Goal: Task Accomplishment & Management: Manage account settings

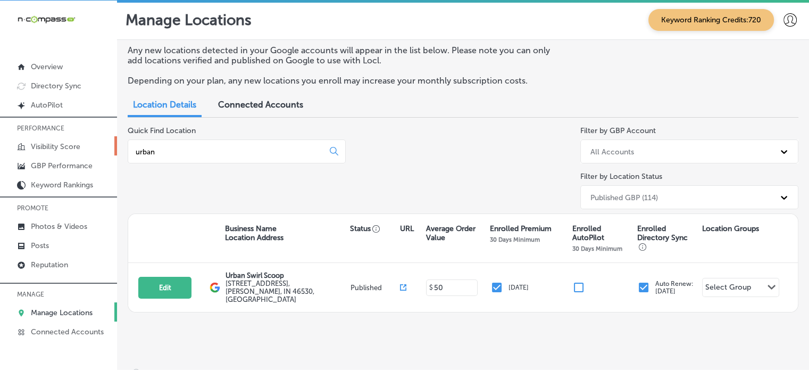
drag, startPoint x: 192, startPoint y: 147, endPoint x: 49, endPoint y: 149, distance: 142.5
click at [49, 149] on div "iconmonstr-menu-thin copy Created with Sketch. Overview Directory Sync Created …" at bounding box center [404, 186] width 809 height 370
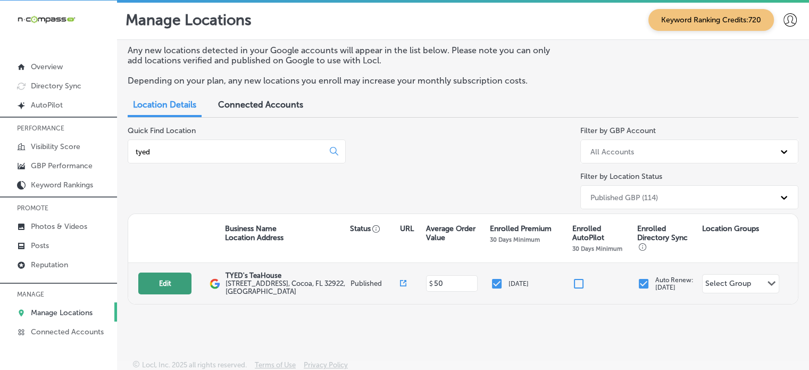
type input "tyed"
click at [168, 282] on button "Edit" at bounding box center [164, 283] width 53 height 22
select select "US"
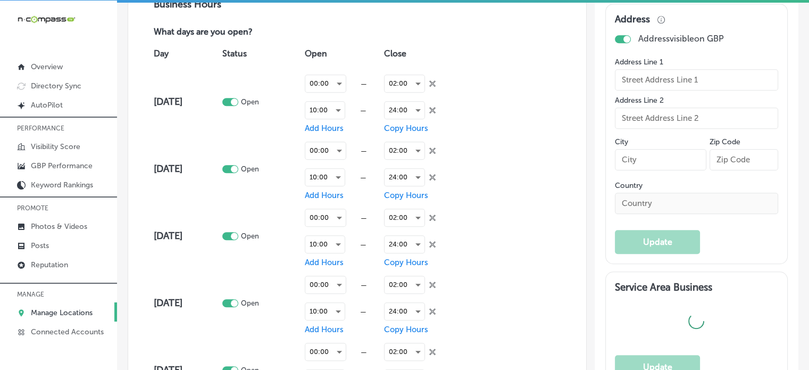
type input "TYED's TeaHouse"
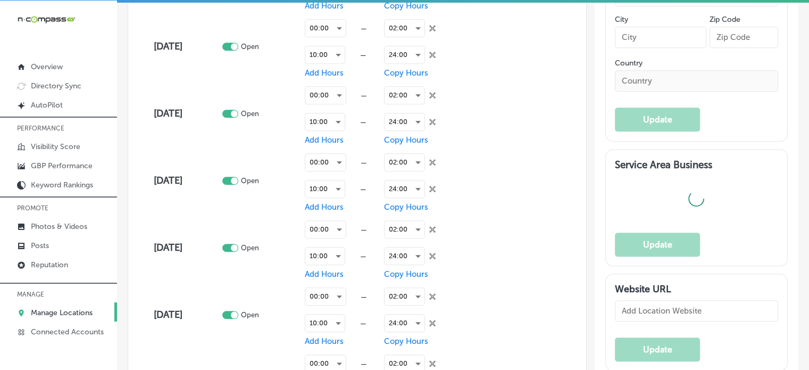
type input "[STREET_ADDRESS]"
type input "Cocoa"
type input "32922"
type input "US"
type input "[URL][DOMAIN_NAME]"
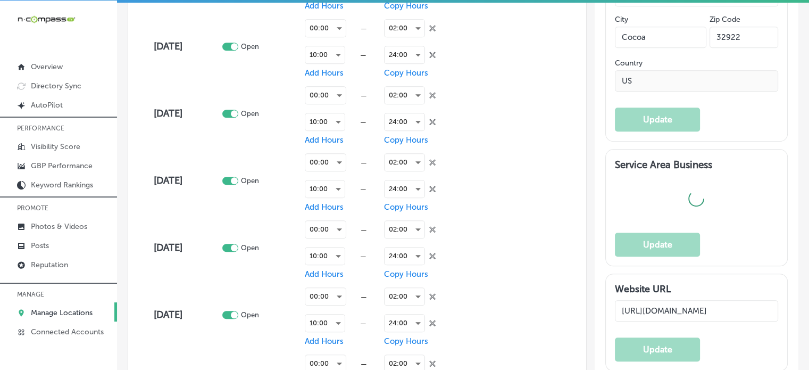
checkbox input "true"
type textarea "TYEDs TeaHouse is a new local coffee, herbal and botanical tea shop/bar located…"
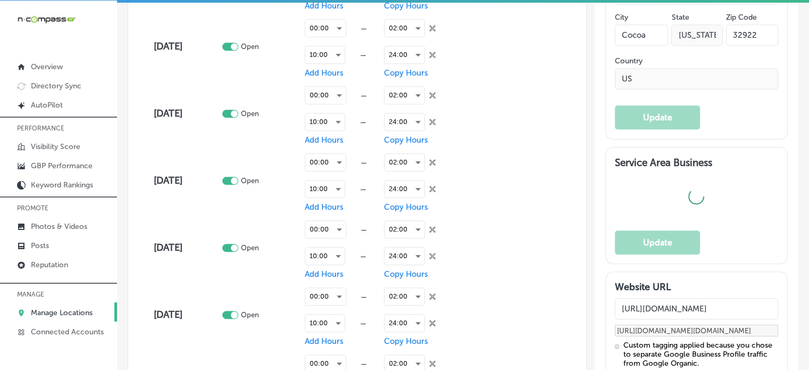
type input "[PHONE_NUMBER]"
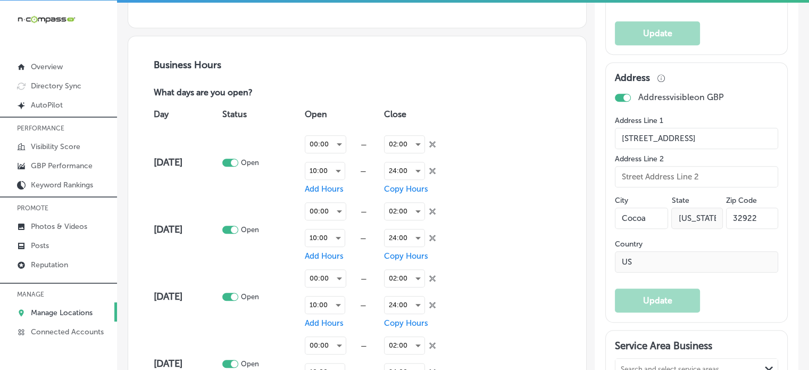
scroll to position [685, 0]
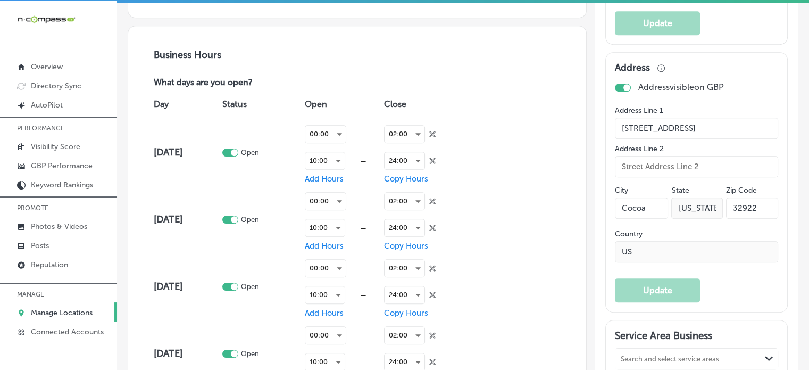
click at [76, 304] on link "Manage Locations" at bounding box center [58, 311] width 117 height 19
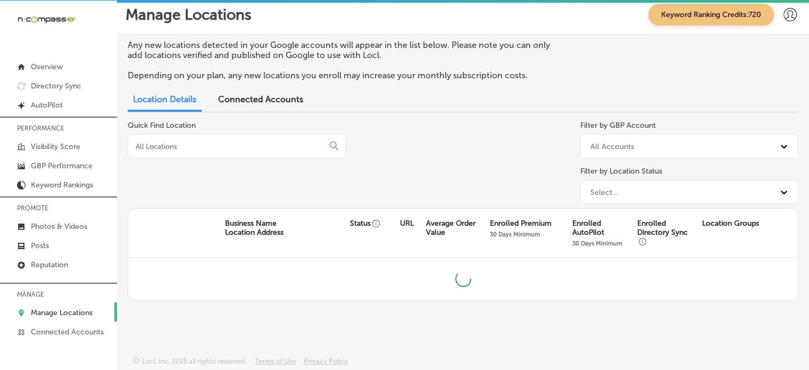
scroll to position [4, 0]
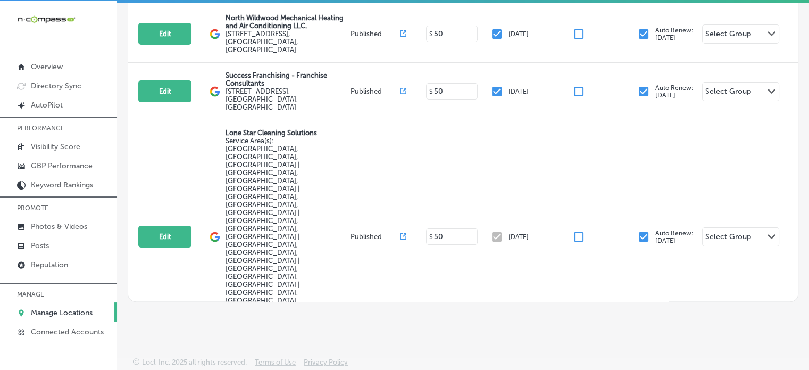
click at [186, 226] on button "Edit" at bounding box center [164, 237] width 53 height 22
select select "US"
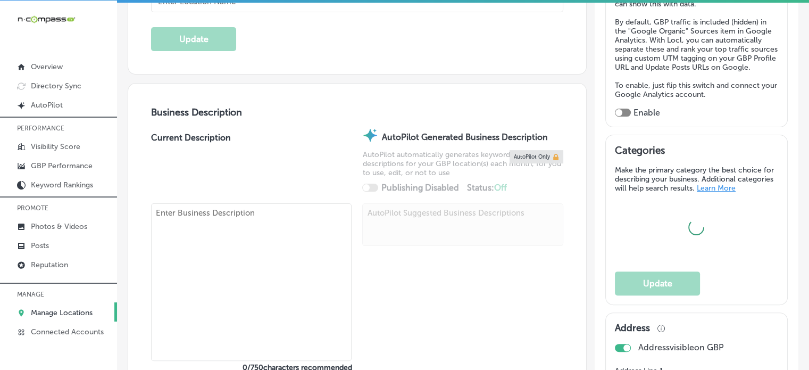
scroll to position [277, 0]
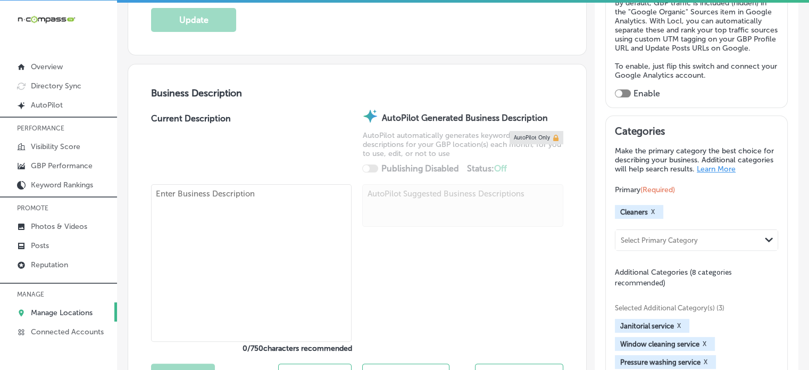
type input "Lone Star Cleaning Solutions"
checkbox input "false"
type input "[STREET_ADDRESS][PERSON_NAME] Suite 112"
type input "Carrollton"
type input "75006"
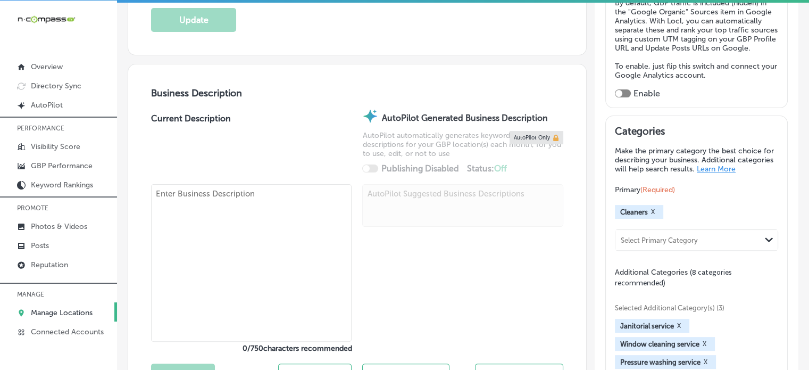
type input "US"
type textarea "Lone Star Cleaning Solutions, based in [GEOGRAPHIC_DATA], [GEOGRAPHIC_DATA], is…"
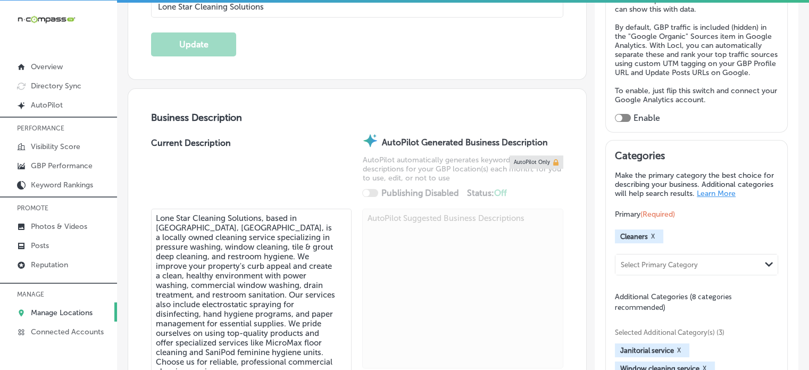
type input "[PHONE_NUMBER]"
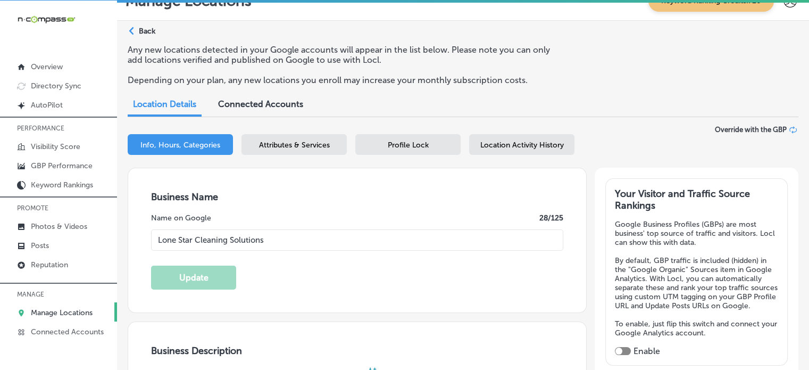
scroll to position [0, 0]
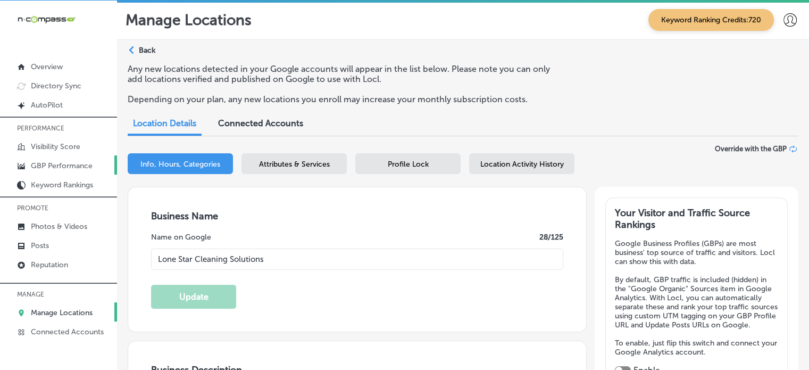
click at [68, 166] on p "GBP Performance" at bounding box center [62, 165] width 62 height 9
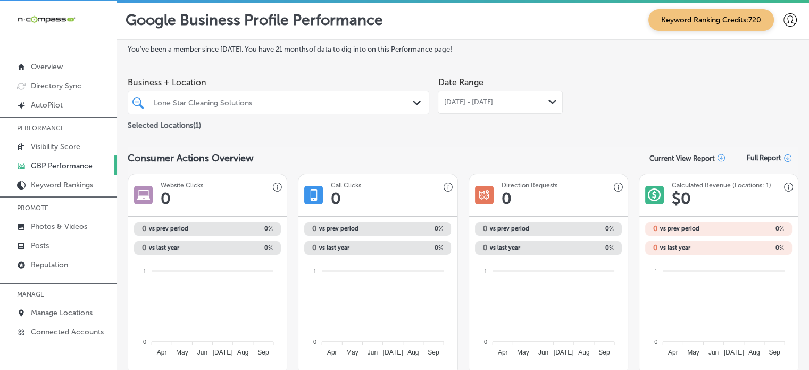
click at [398, 102] on div "Lone Star Cleaning Solutions" at bounding box center [284, 102] width 260 height 9
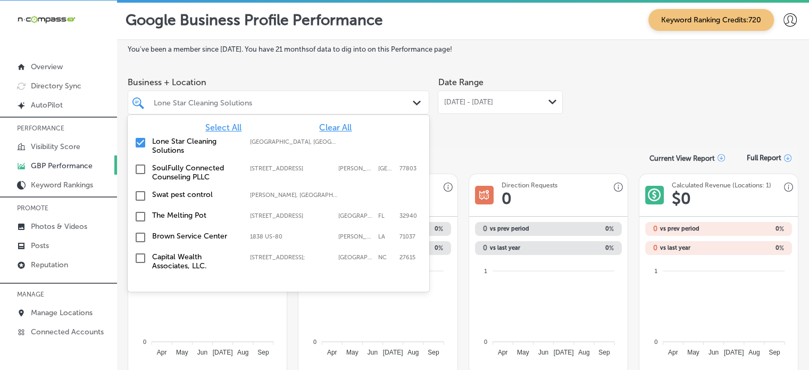
click at [320, 123] on span "Clear All" at bounding box center [335, 127] width 32 height 10
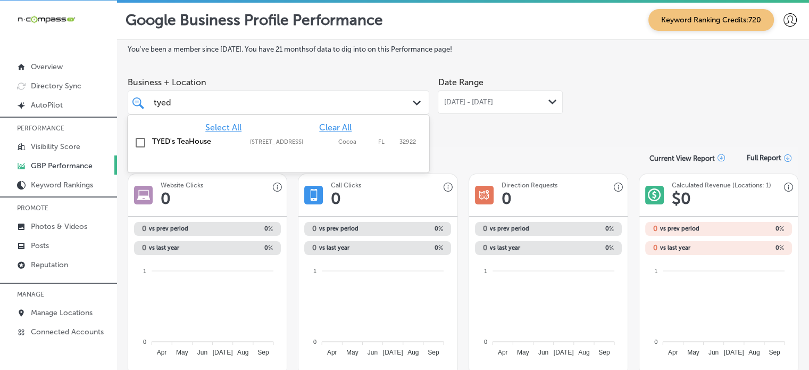
click at [266, 140] on label "[STREET_ADDRESS]" at bounding box center [291, 141] width 83 height 7
type input "tyed"
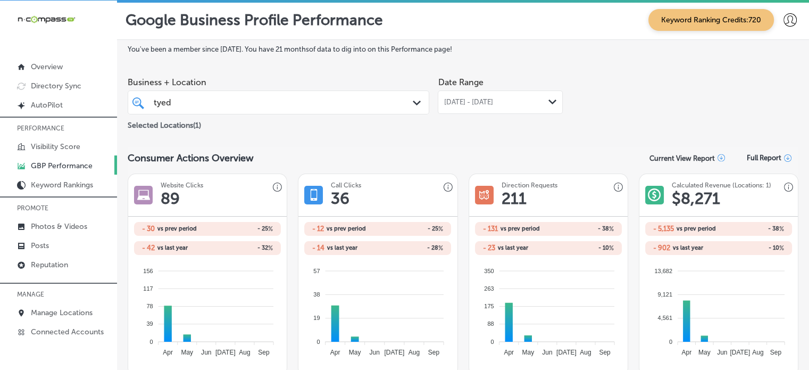
click at [513, 92] on div "[DATE] - [DATE] Path Created with Sketch." at bounding box center [500, 101] width 125 height 23
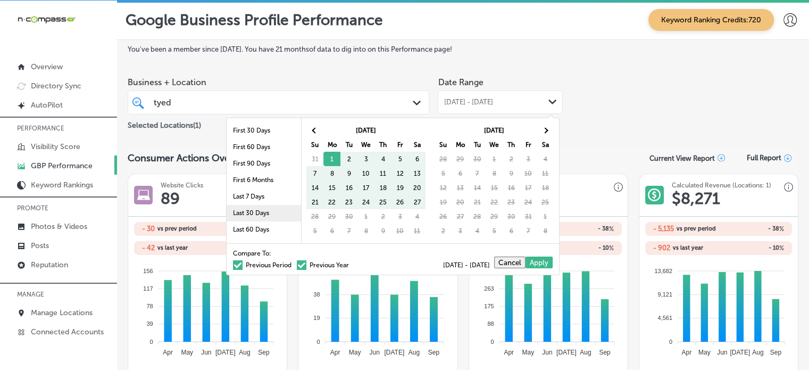
scroll to position [62, 0]
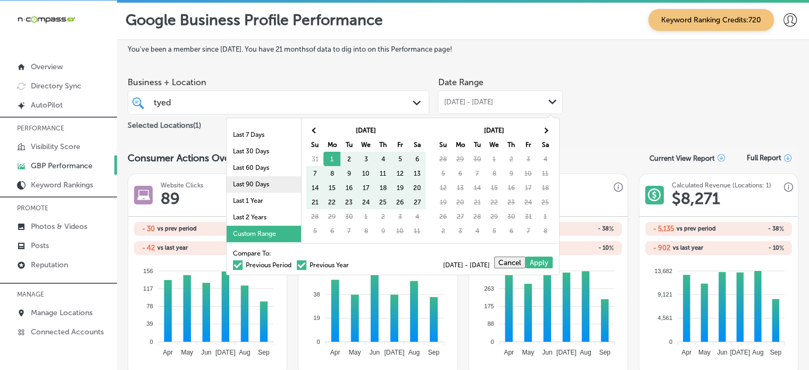
click at [255, 180] on li "Last 90 Days" at bounding box center [264, 184] width 74 height 16
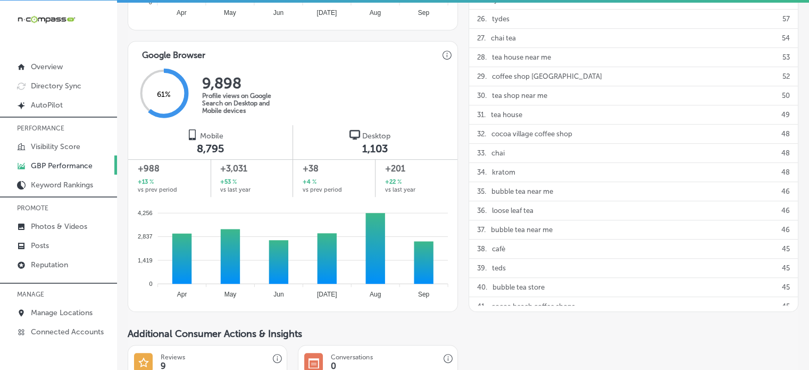
scroll to position [648, 0]
click at [51, 316] on link "Manage Locations" at bounding box center [58, 311] width 117 height 19
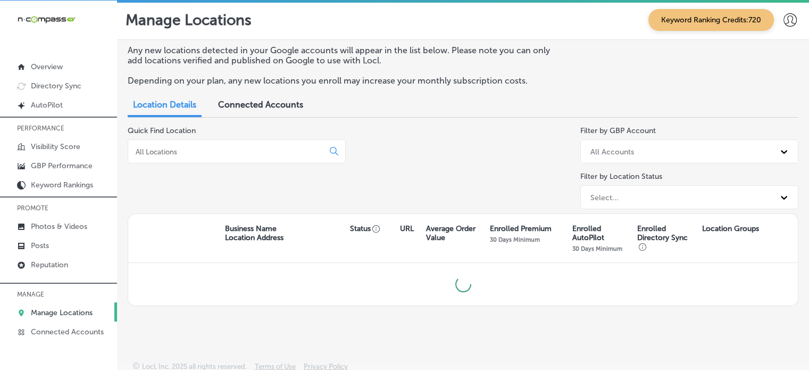
click at [208, 153] on input at bounding box center [228, 152] width 187 height 10
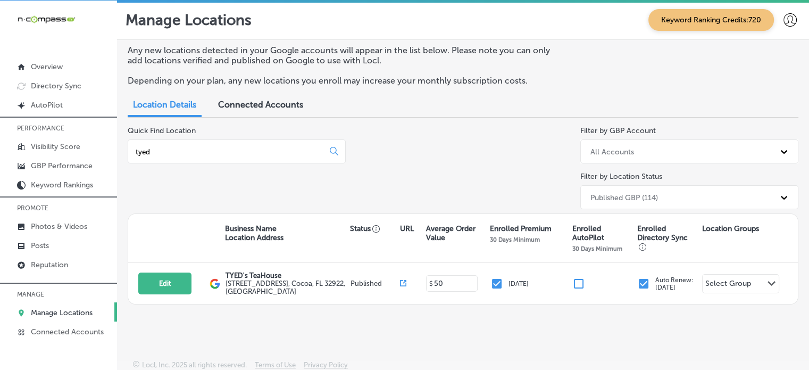
type input "tyed"
